Goal: Book appointment/travel/reservation

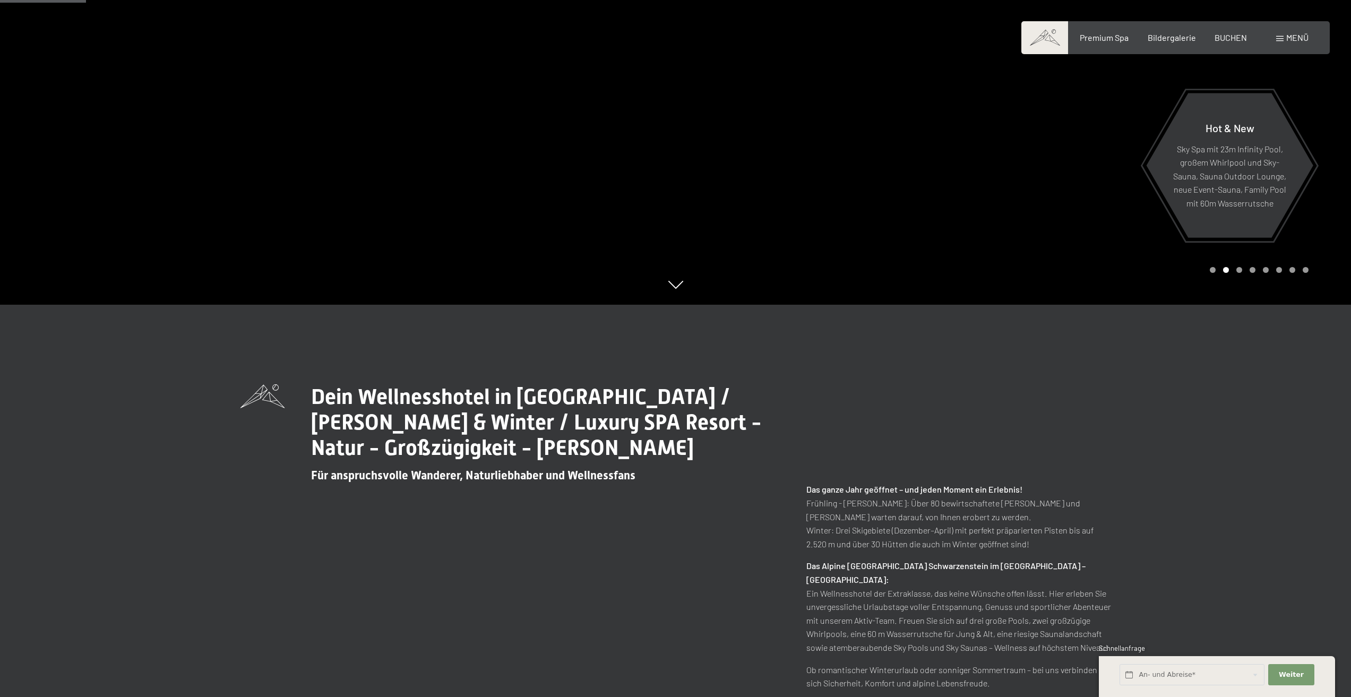
scroll to position [425, 0]
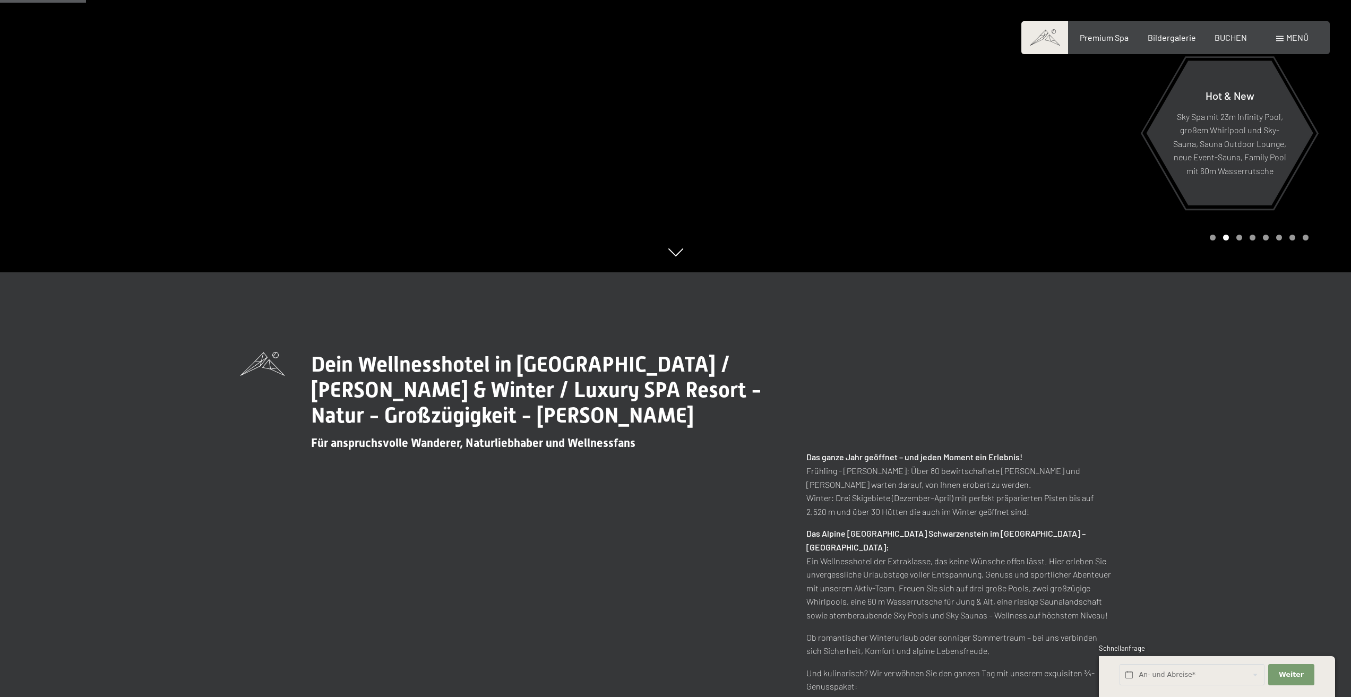
click at [1196, 661] on div "An- und Abreise*" at bounding box center [1192, 674] width 149 height 29
click at [1200, 670] on input "text" at bounding box center [1191, 675] width 145 height 22
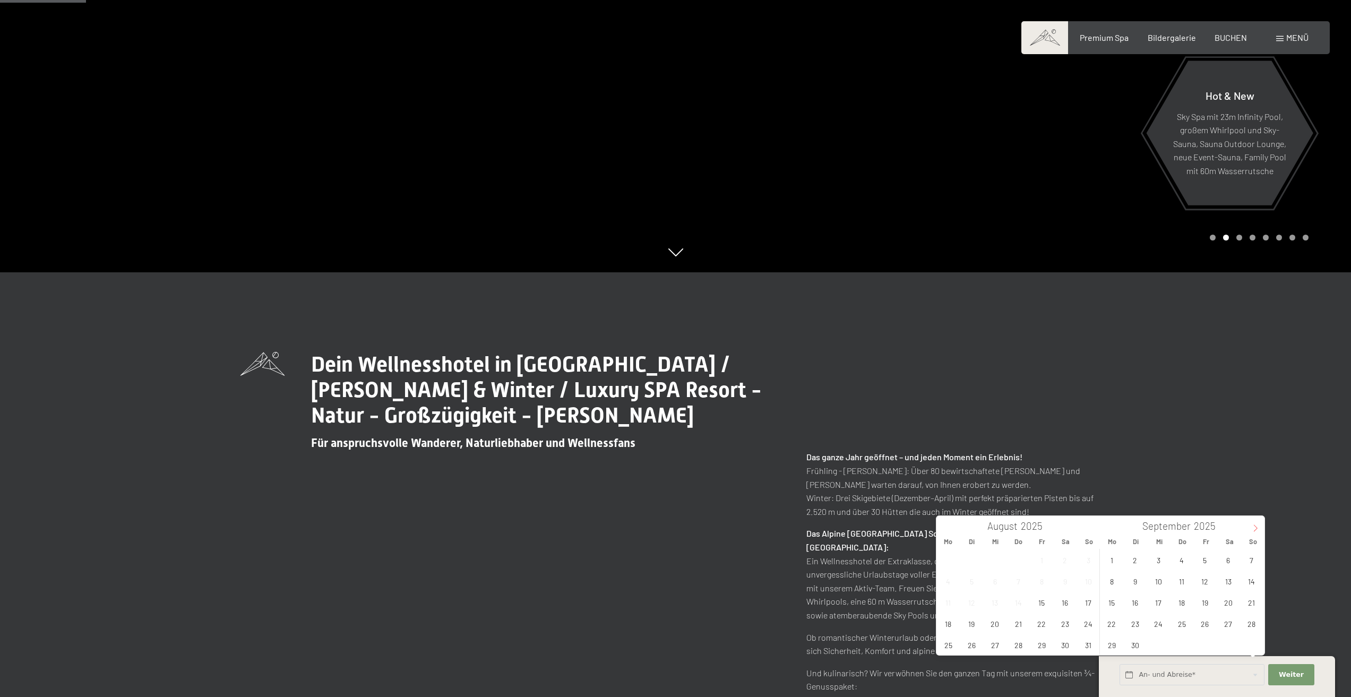
click at [1251, 528] on span at bounding box center [1255, 525] width 18 height 18
click at [1252, 528] on icon at bounding box center [1255, 527] width 7 height 7
click at [1233, 559] on span "1" at bounding box center [1228, 559] width 21 height 21
click at [1229, 584] on span "8" at bounding box center [1228, 581] width 21 height 21
type input "[DATE] - [DATE]"
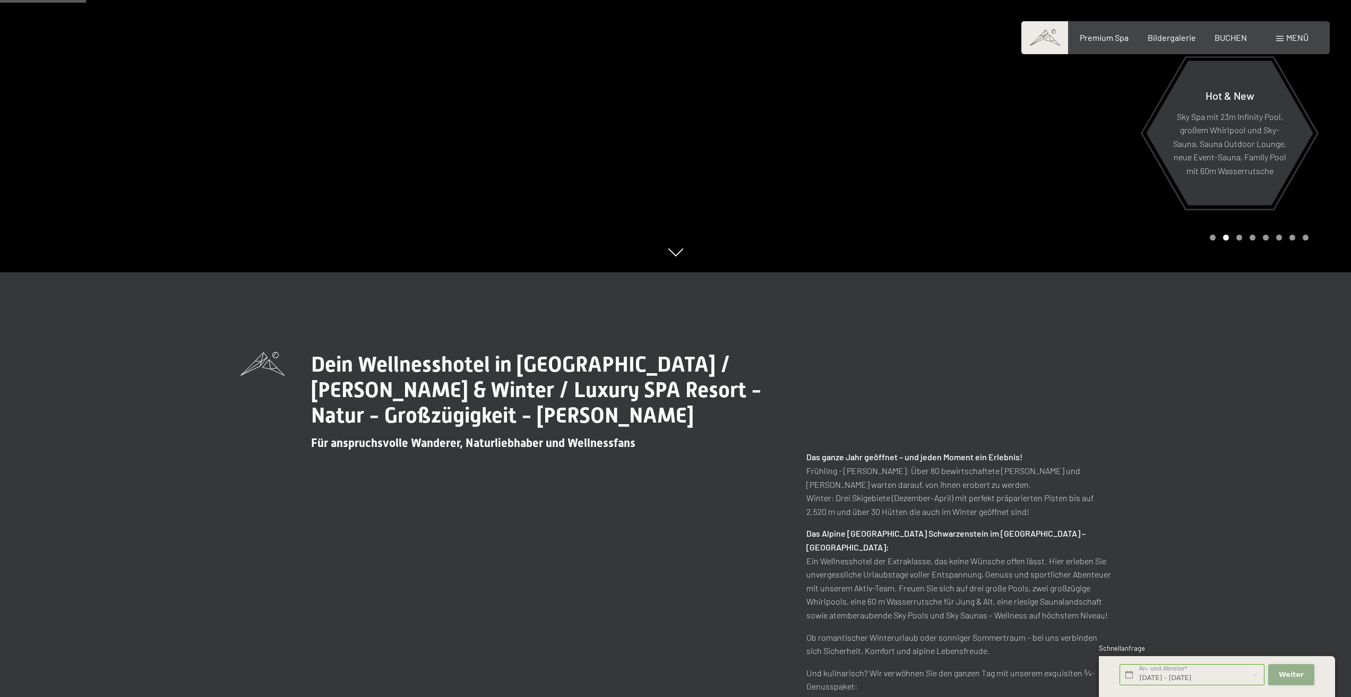
click at [1287, 678] on span "Weiter" at bounding box center [1291, 675] width 25 height 10
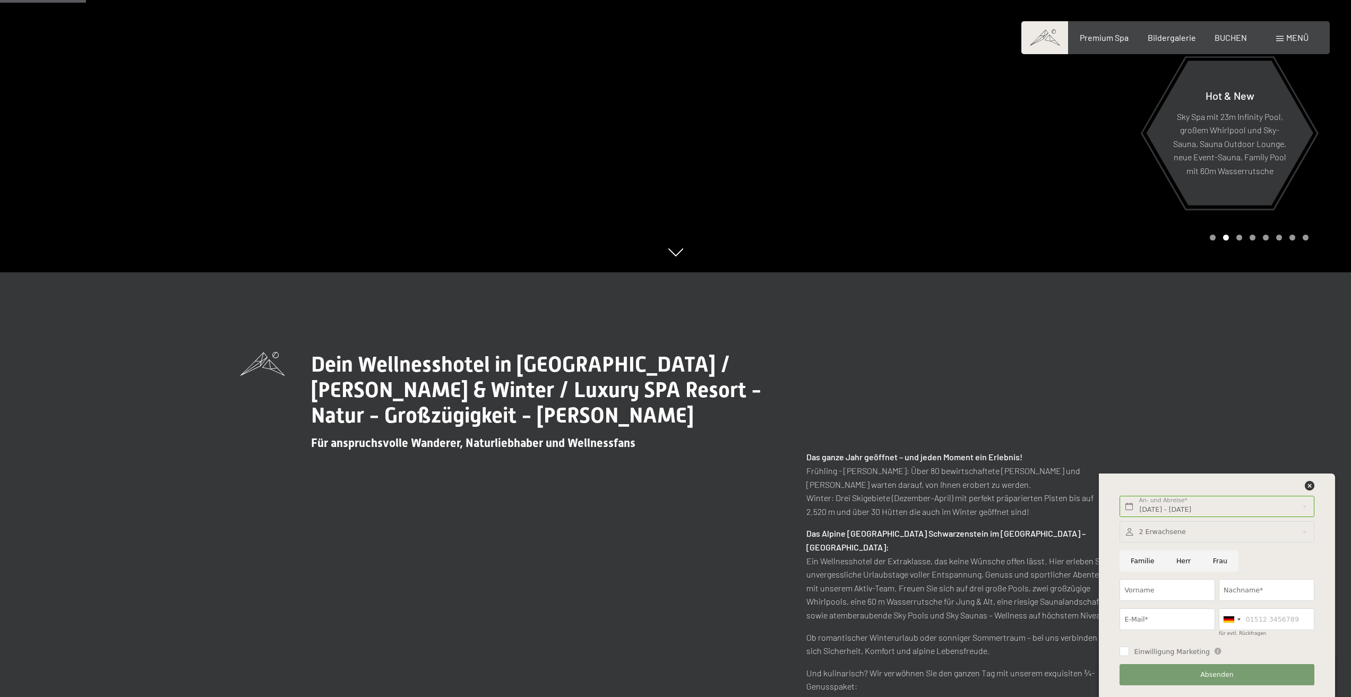
click at [1185, 532] on div at bounding box center [1216, 532] width 194 height 22
click at [1300, 578] on icon at bounding box center [1300, 578] width 7 height 7
type input "1"
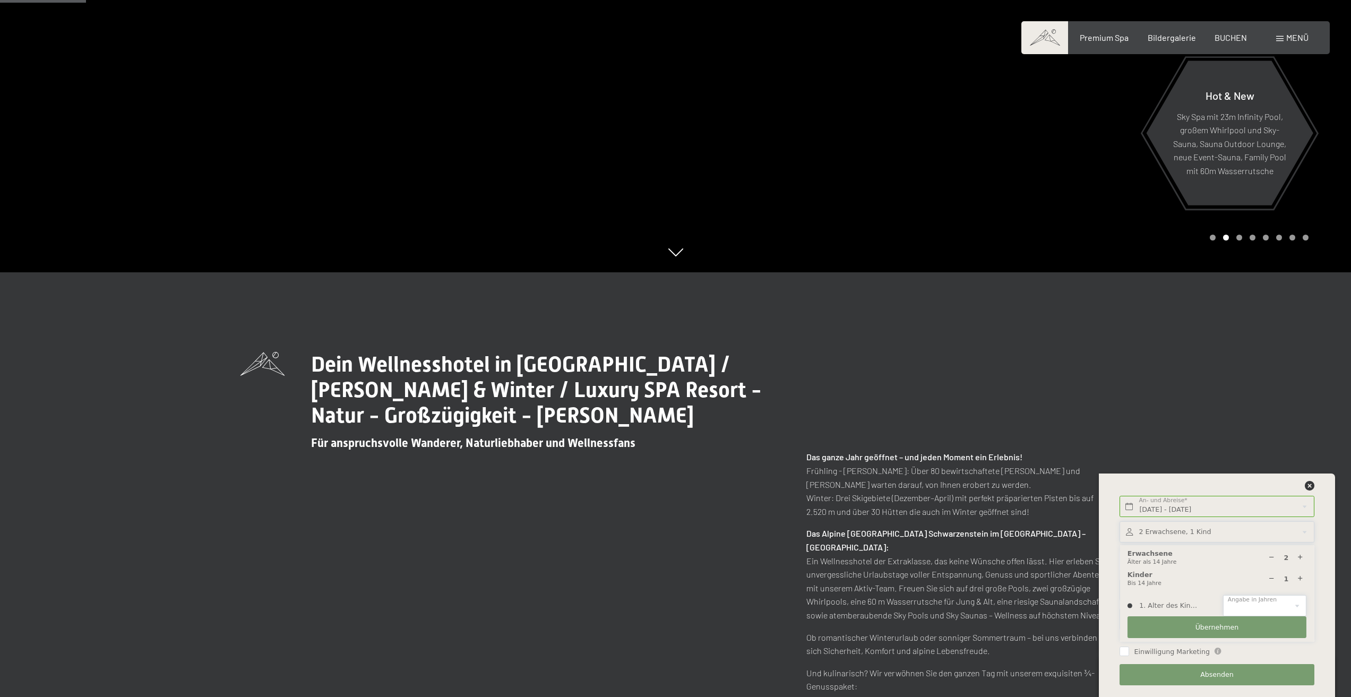
click at [1299, 600] on select "0 1 2 3 4 5 6 7 8 9 10 11 12 13 14" at bounding box center [1264, 606] width 83 height 22
click at [1223, 595] on select "0 1 2 3 4 5 6 7 8 9 10 11 12 13 14" at bounding box center [1264, 606] width 83 height 22
click at [1270, 605] on select "0 1 2 3 4 5 6 7 8 9 10 11 12 13 14" at bounding box center [1264, 606] width 83 height 22
select select "8"
click at [1223, 595] on select "0 1 2 3 4 5 6 7 8 9 10 11 12 13 14" at bounding box center [1264, 606] width 83 height 22
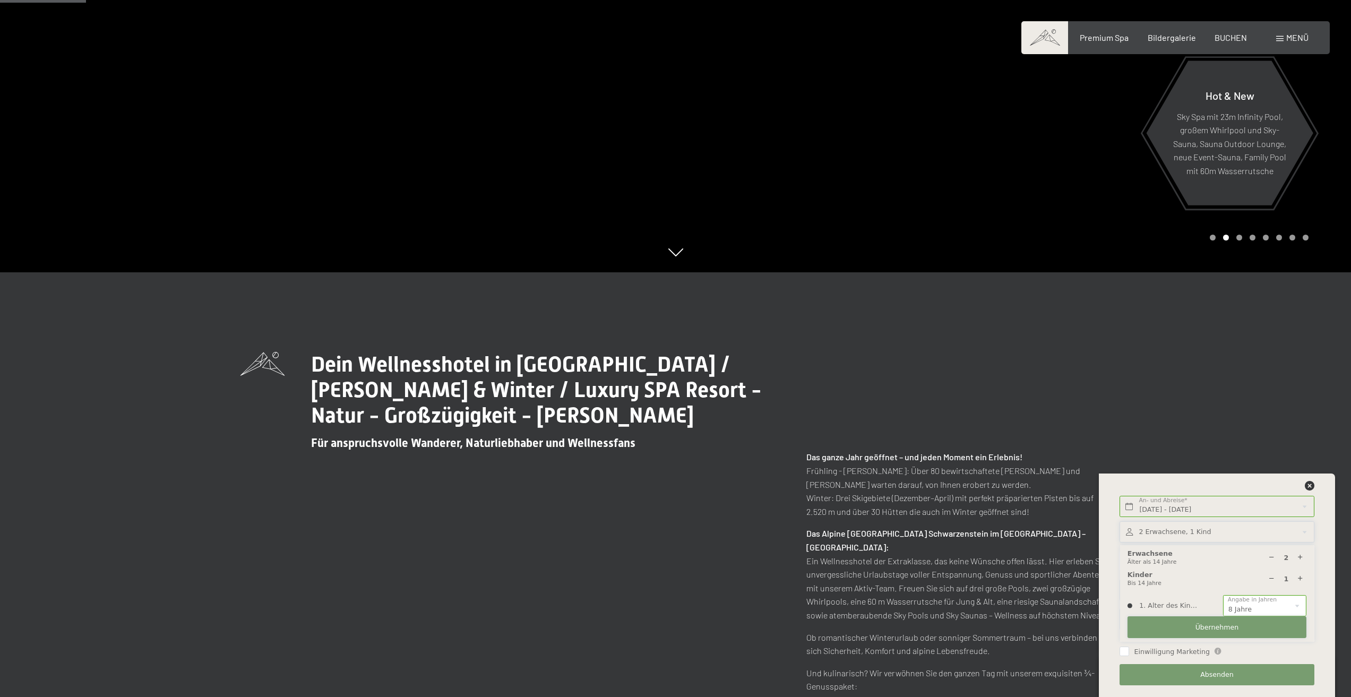
click at [1220, 623] on span "Übernehmen" at bounding box center [1217, 628] width 44 height 10
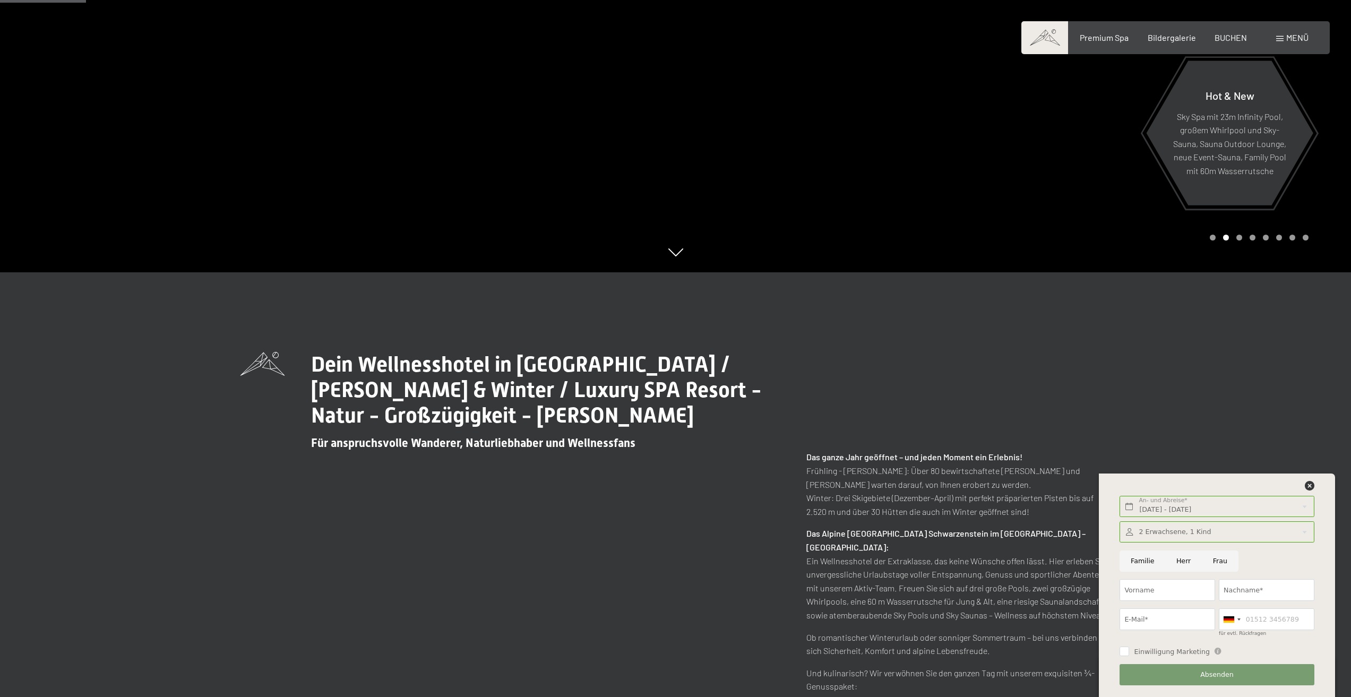
click at [1178, 559] on input "Herr" at bounding box center [1183, 561] width 37 height 22
radio input "true"
click at [1311, 482] on icon at bounding box center [1310, 486] width 10 height 10
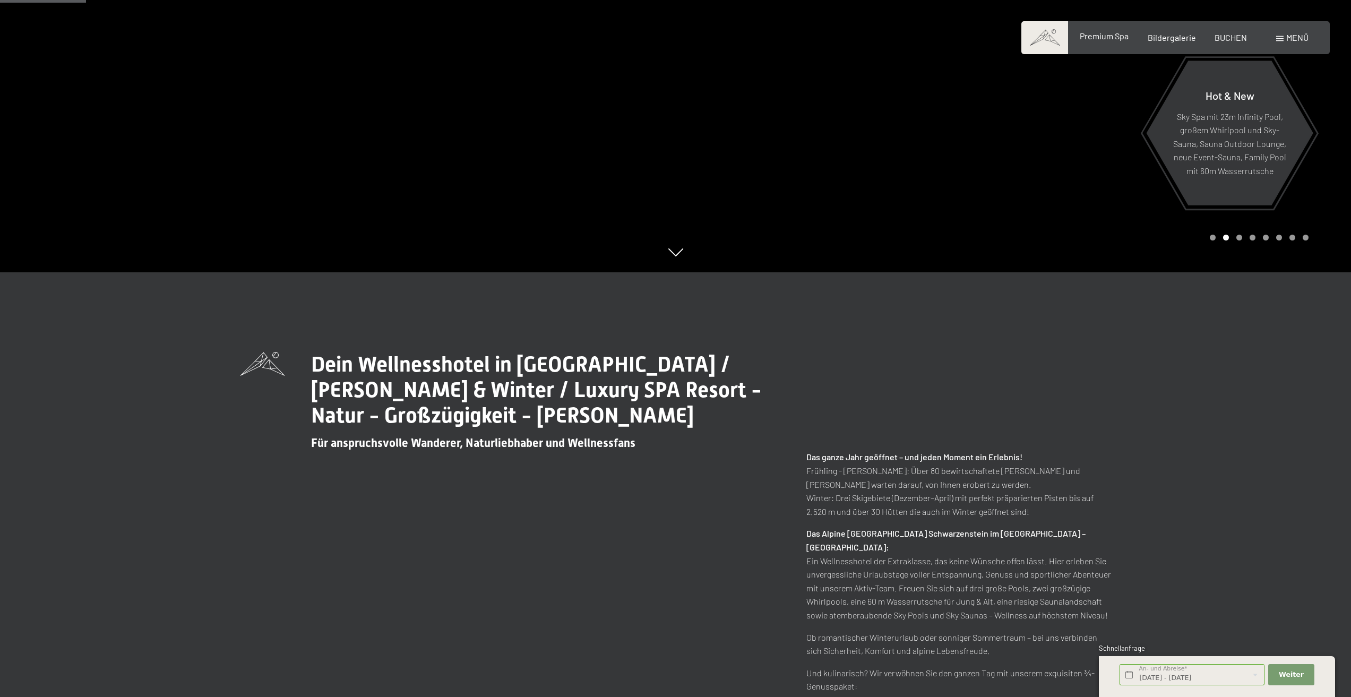
click at [1108, 39] on span "Premium Spa" at bounding box center [1104, 36] width 49 height 10
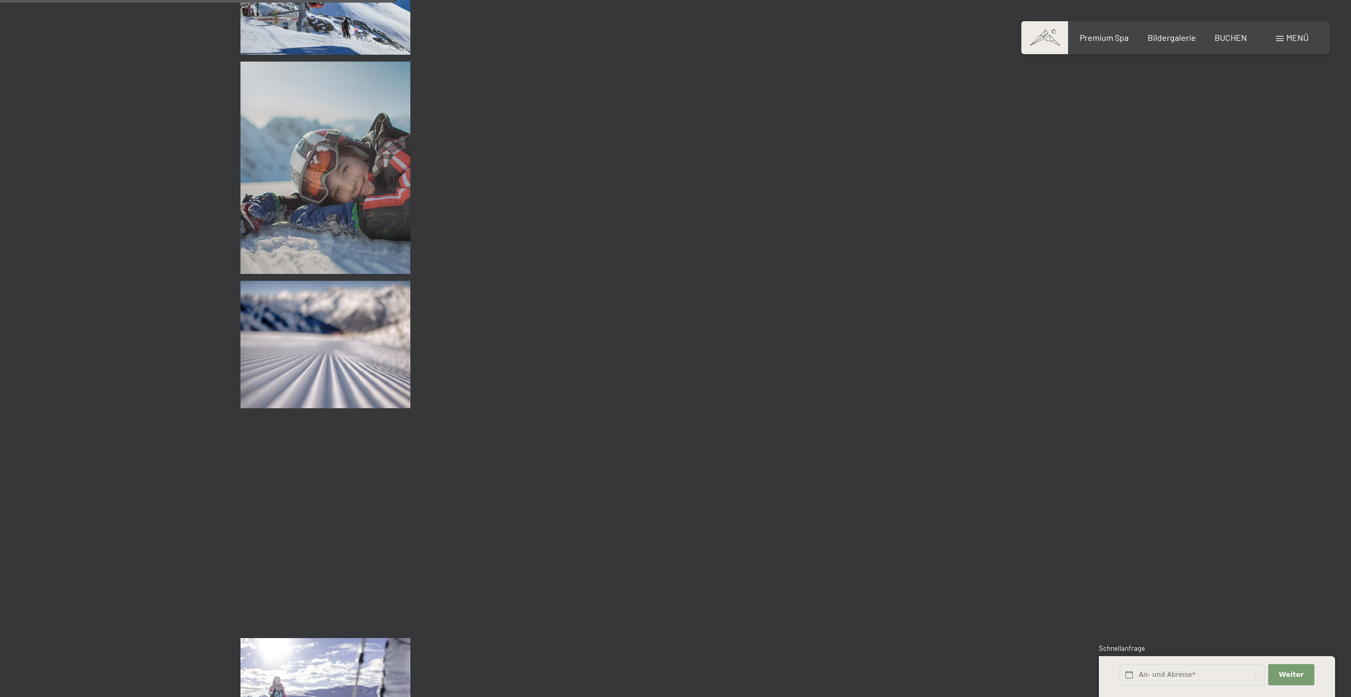
scroll to position [3875, 0]
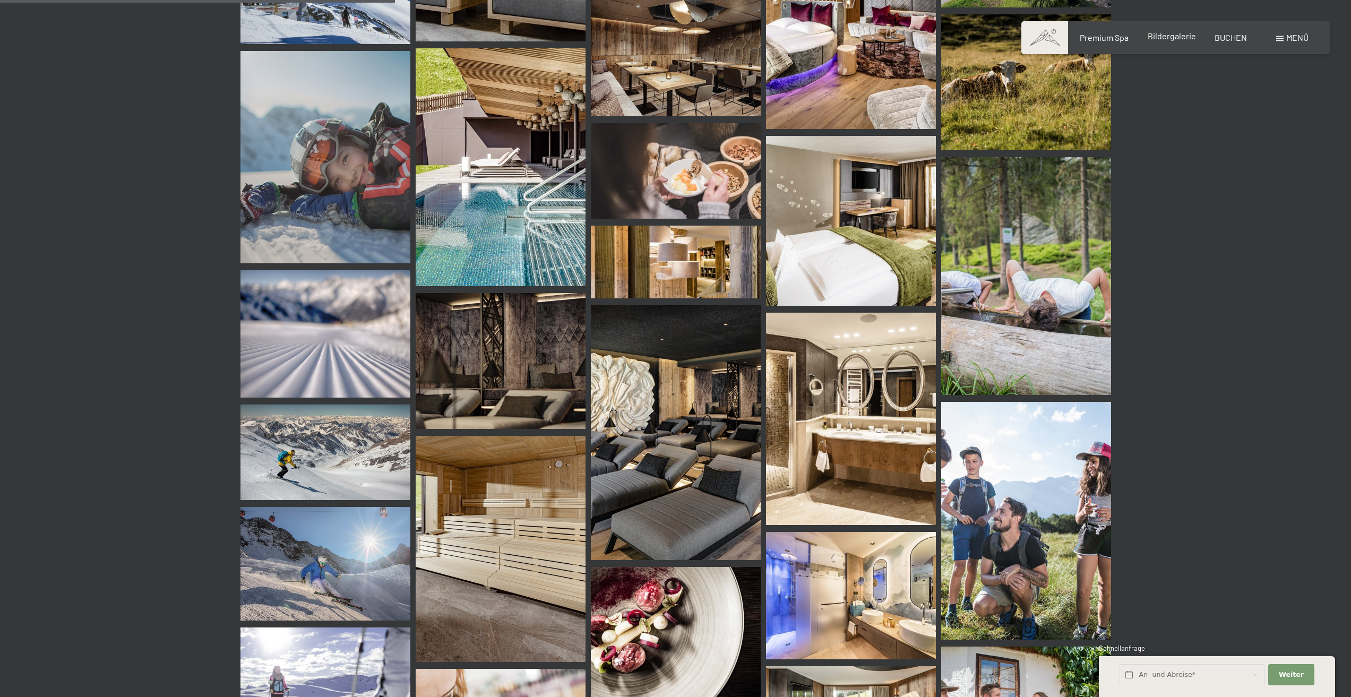
click at [1177, 32] on span "Bildergalerie" at bounding box center [1172, 36] width 48 height 10
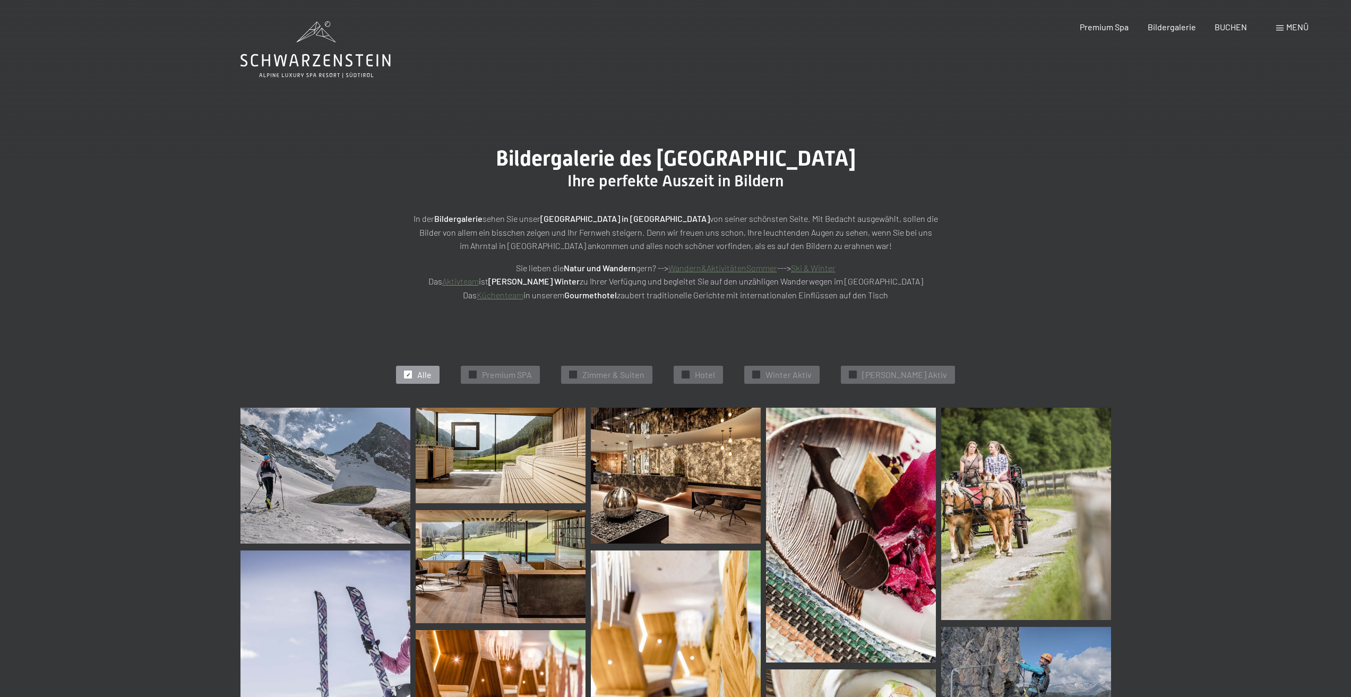
click at [1282, 33] on div "Buchen Anfragen Premium Spa Bildergalerie BUCHEN Menü DE IT EN Gutschein Bilder…" at bounding box center [1176, 27] width 266 height 12
click at [1282, 32] on div "Menü" at bounding box center [1292, 27] width 32 height 12
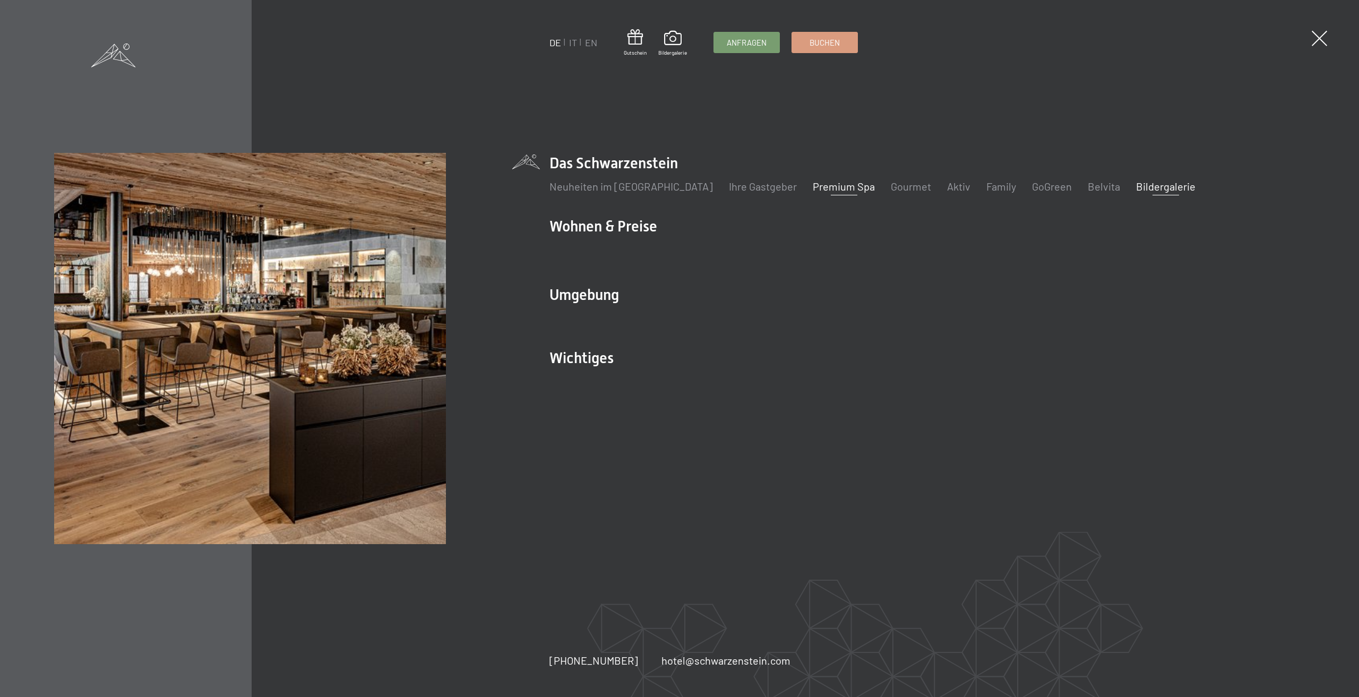
click at [813, 188] on link "Premium Spa" at bounding box center [844, 186] width 62 height 13
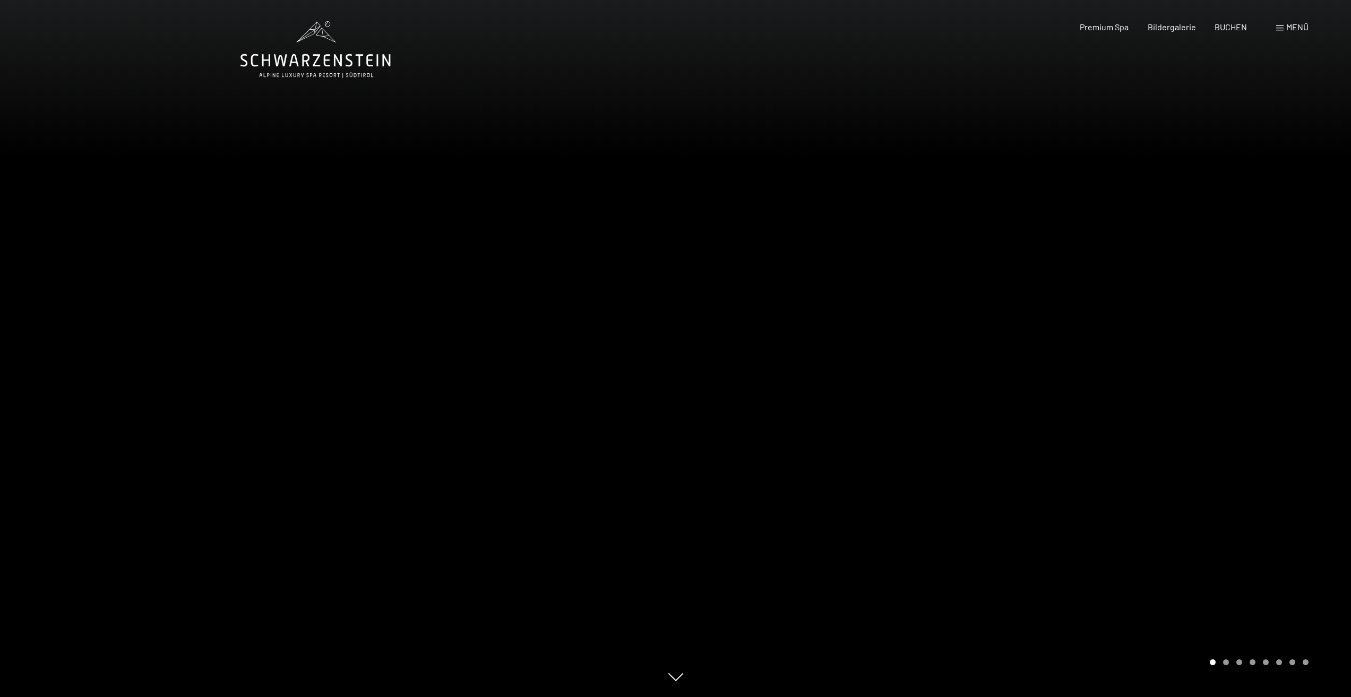
click at [850, 321] on div at bounding box center [1014, 348] width 676 height 697
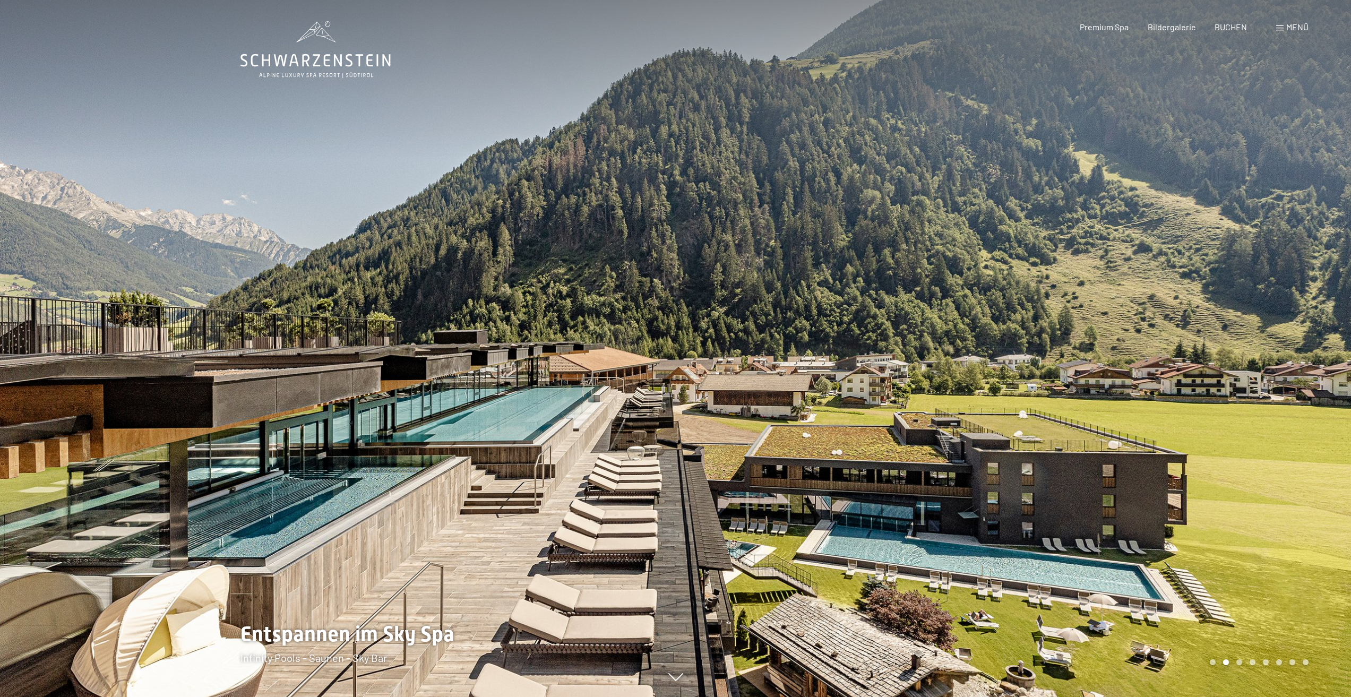
click at [912, 387] on div at bounding box center [1014, 348] width 676 height 697
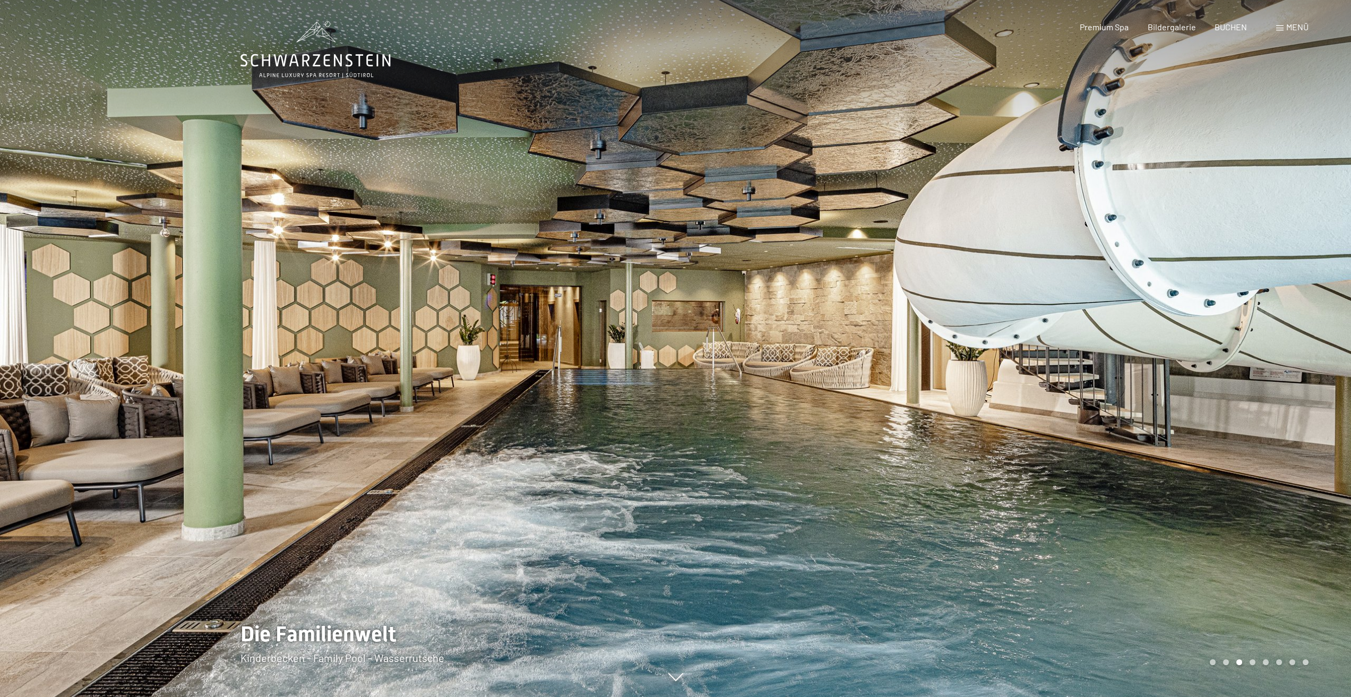
click at [912, 387] on div at bounding box center [1014, 348] width 676 height 697
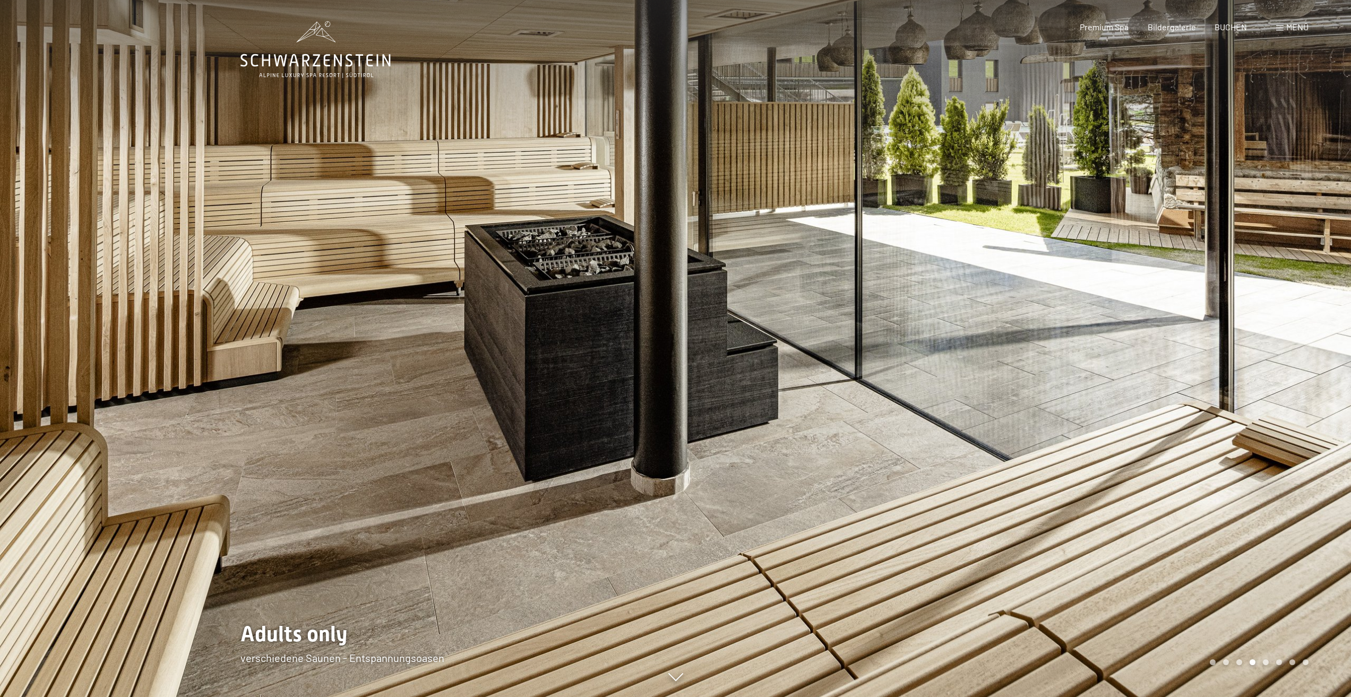
click at [912, 387] on div at bounding box center [1014, 348] width 676 height 697
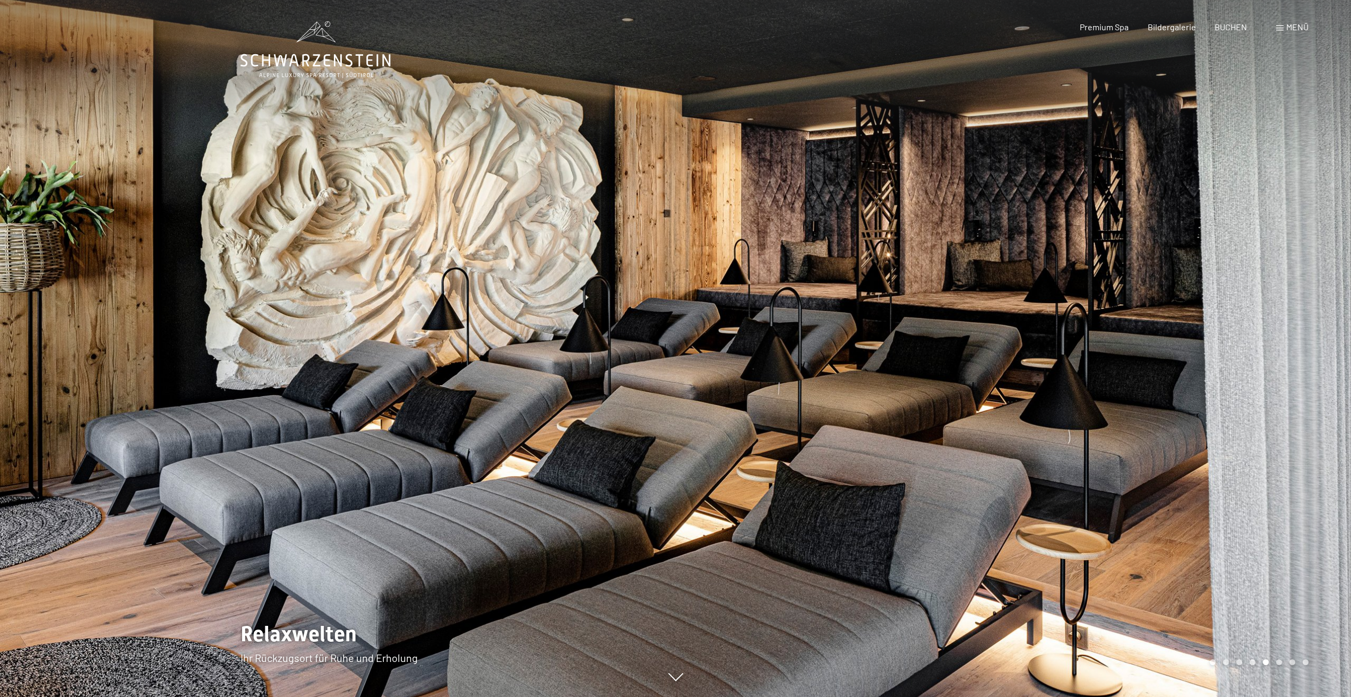
click at [912, 387] on div at bounding box center [1014, 348] width 676 height 697
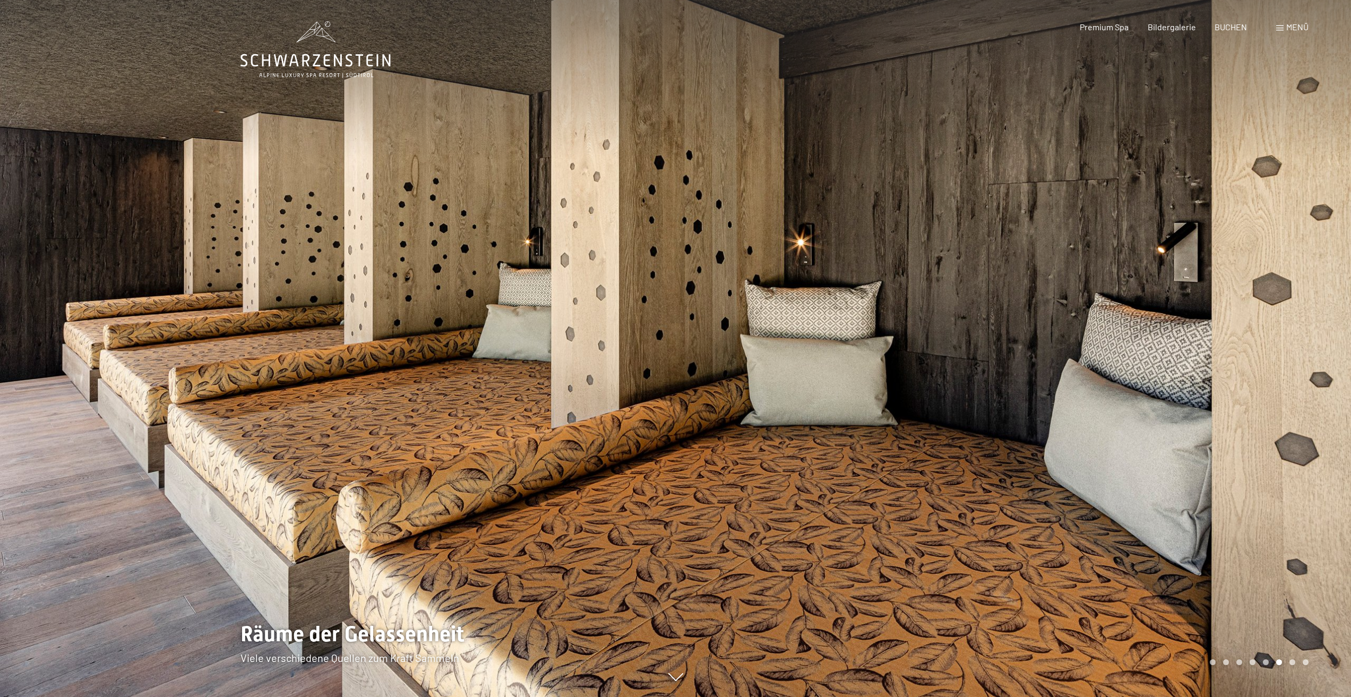
click at [912, 387] on div at bounding box center [1014, 348] width 676 height 697
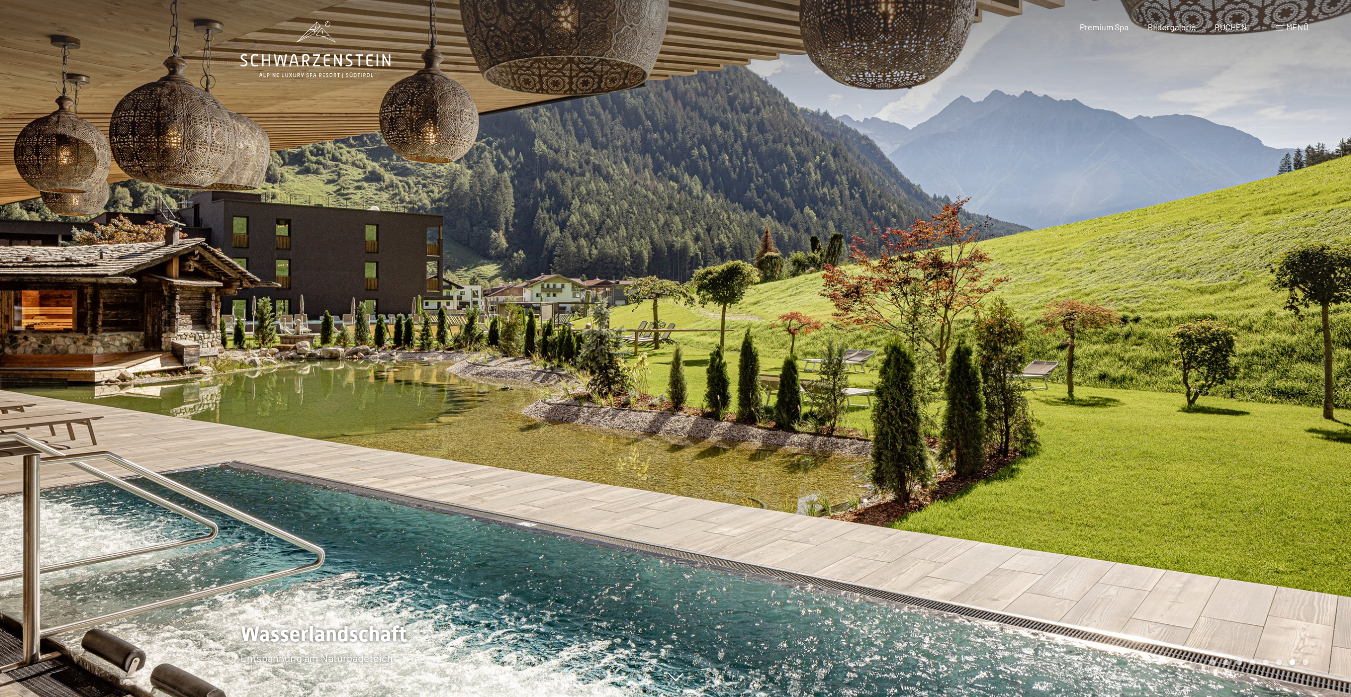
click at [912, 387] on div at bounding box center [1014, 348] width 676 height 697
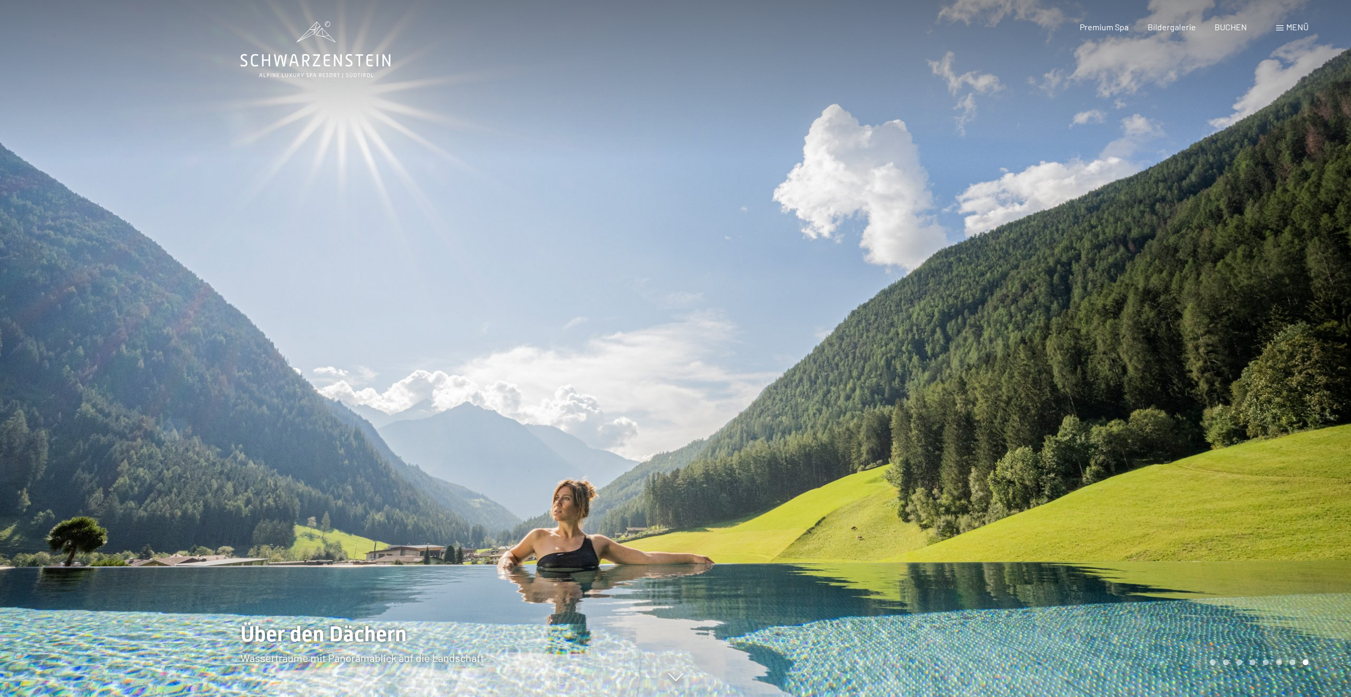
click at [912, 387] on div at bounding box center [1014, 348] width 676 height 697
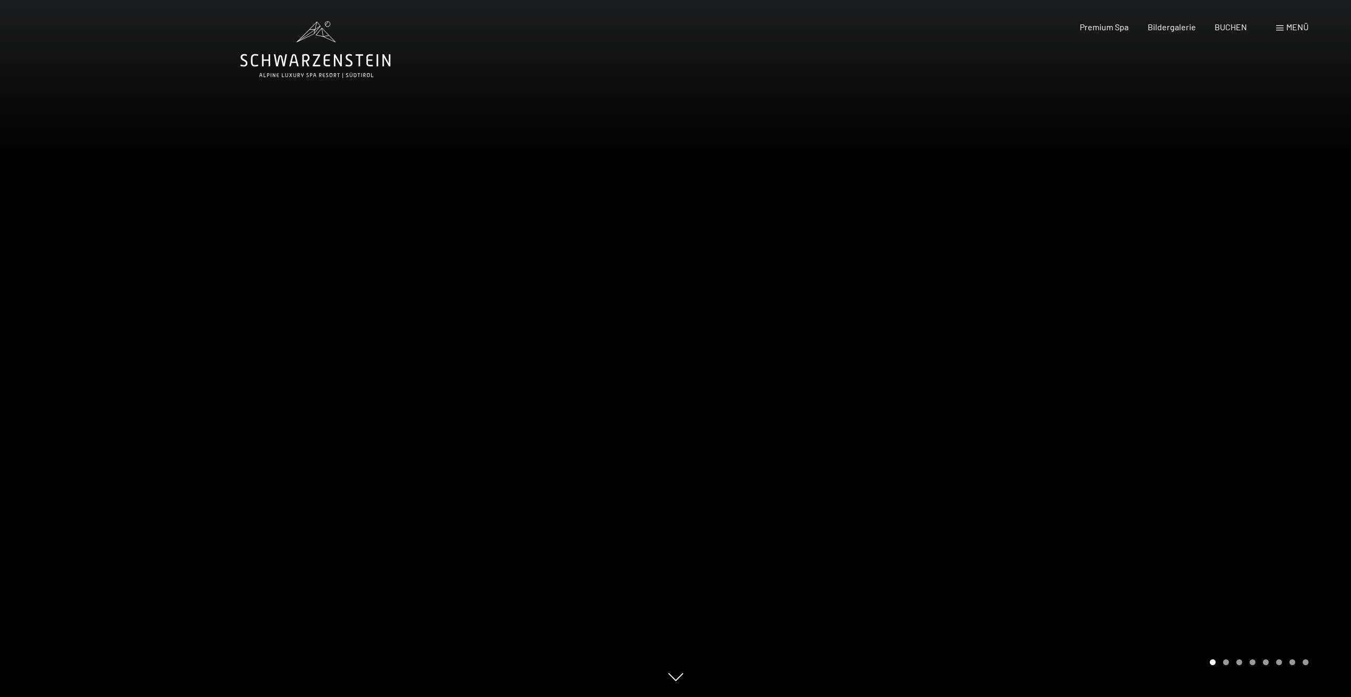
click at [912, 387] on div at bounding box center [1014, 348] width 676 height 697
